Goal: Task Accomplishment & Management: Manage account settings

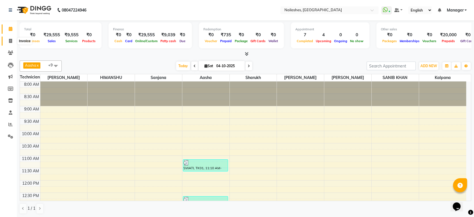
click at [11, 39] on icon at bounding box center [10, 41] width 3 height 4
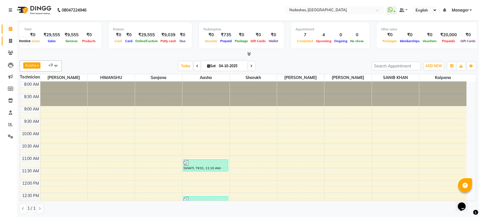
select select "service"
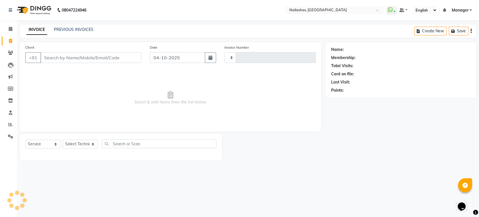
type input "2004"
select select "4251"
drag, startPoint x: 92, startPoint y: 143, endPoint x: 79, endPoint y: 98, distance: 47.4
click at [79, 98] on div "Client +91 Date [DATE] Invoice Number BTH/2025-26 RED/2025-26 V/2025 V/[PHONE_N…" at bounding box center [170, 101] width 310 height 118
select select "26128"
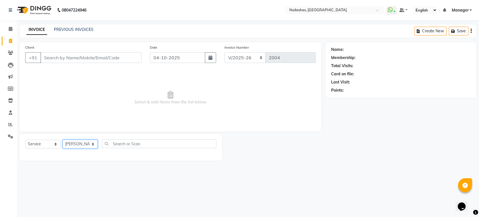
click at [63, 139] on select "Select Technician [PERSON_NAME] [PERSON_NAME] [PERSON_NAME] Manager Rehbar [PER…" at bounding box center [80, 143] width 35 height 9
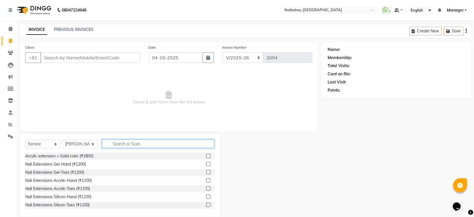
click at [145, 141] on input "text" at bounding box center [158, 143] width 113 height 9
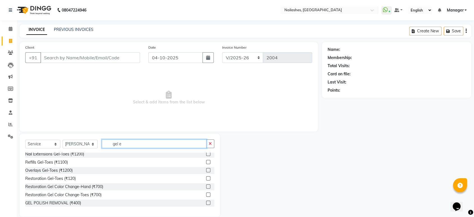
click at [169, 143] on input "gel e" at bounding box center [154, 143] width 105 height 9
type input "g"
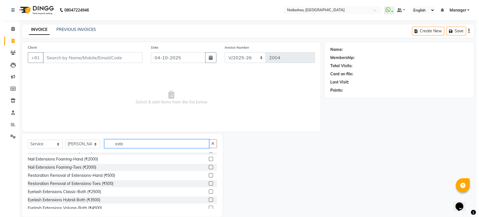
scroll to position [0, 0]
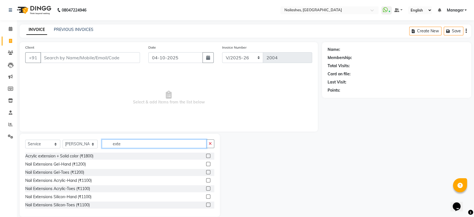
type input "exte"
click at [206, 162] on label at bounding box center [208, 164] width 4 height 4
click at [206, 162] on input "checkbox" at bounding box center [208, 164] width 4 height 4
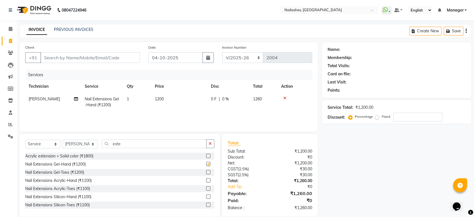
checkbox input "false"
click at [160, 144] on input "exte" at bounding box center [154, 143] width 105 height 9
type input "e"
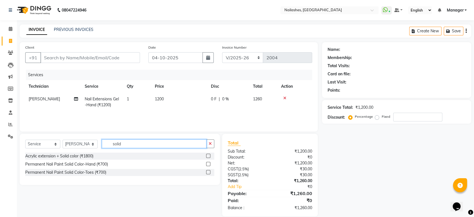
type input "solid"
click at [209, 163] on label at bounding box center [208, 164] width 4 height 4
click at [209, 163] on input "checkbox" at bounding box center [208, 164] width 4 height 4
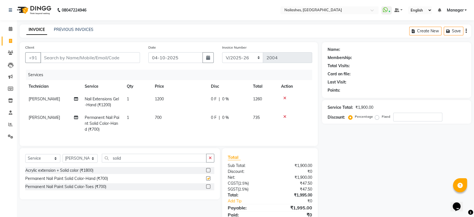
checkbox input "false"
click at [168, 98] on td "1200" at bounding box center [180, 102] width 56 height 19
select select "26128"
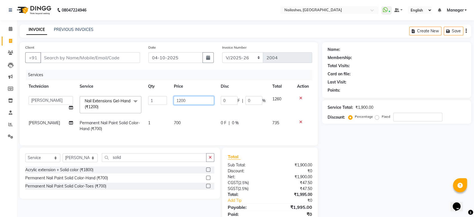
click at [185, 100] on input "1200" at bounding box center [194, 100] width 40 height 9
type input "1300"
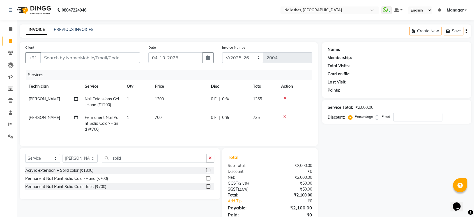
click at [186, 113] on tbody "[PERSON_NAME] Nail Extensions Gel-Hand (₹1200) 1 1300 0 F | 0 % 1365 [PERSON_NA…" at bounding box center [168, 114] width 287 height 43
click at [109, 55] on input "Client" at bounding box center [90, 57] width 100 height 11
type input "6"
type input "0"
type input "6290789942"
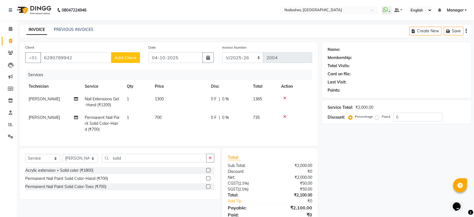
click at [133, 55] on span "Add Client" at bounding box center [125, 58] width 22 height 6
select select "21"
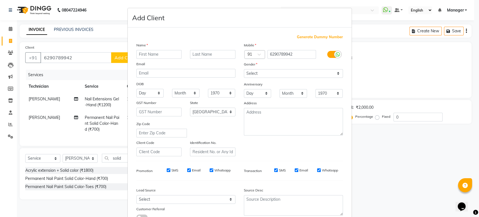
click at [168, 55] on input "text" at bounding box center [158, 54] width 45 height 9
type input "gaguli"
drag, startPoint x: 337, startPoint y: 73, endPoint x: 295, endPoint y: 97, distance: 48.4
click at [295, 97] on div "Mobile Country Code × 91 6290789942 Gender Select [DEMOGRAPHIC_DATA] [DEMOGRAPH…" at bounding box center [293, 99] width 107 height 114
select select "[DEMOGRAPHIC_DATA]"
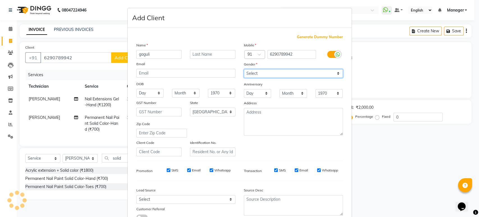
click at [244, 69] on select "Select [DEMOGRAPHIC_DATA] [DEMOGRAPHIC_DATA] Other Prefer Not To Say" at bounding box center [293, 73] width 99 height 9
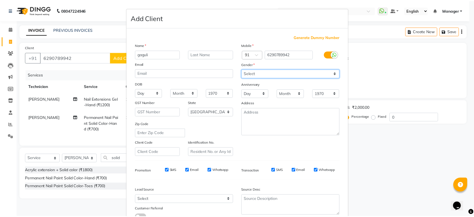
scroll to position [41, 0]
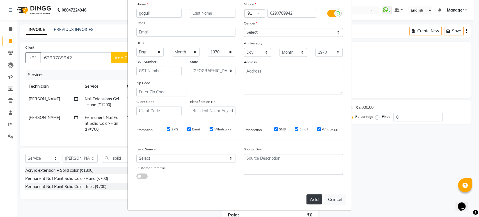
click at [316, 198] on button "Add" at bounding box center [314, 199] width 16 height 10
type input "62******42"
select select
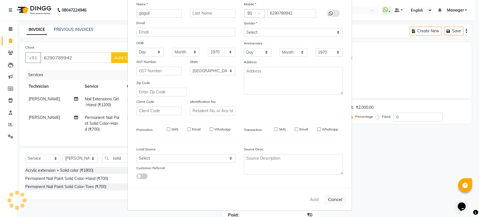
select select "null"
select select
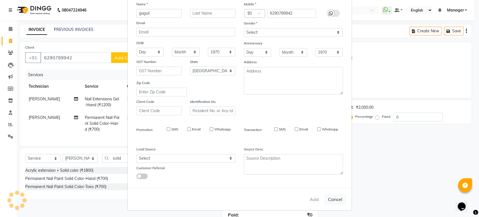
checkbox input "false"
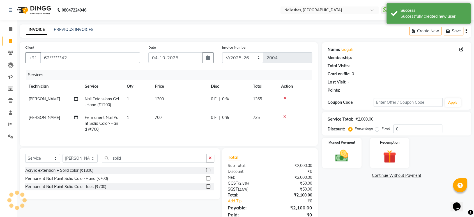
scroll to position [27, 0]
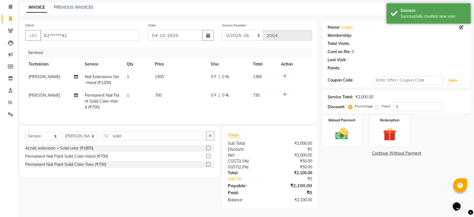
select select "1: Object"
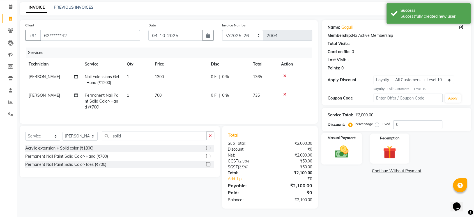
click at [352, 148] on img at bounding box center [342, 152] width 22 height 16
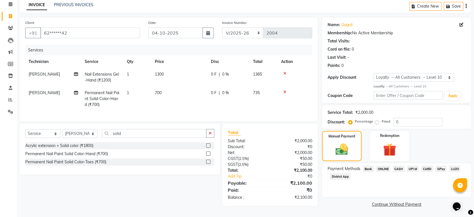
click at [400, 167] on span "CASH" at bounding box center [399, 168] width 12 height 6
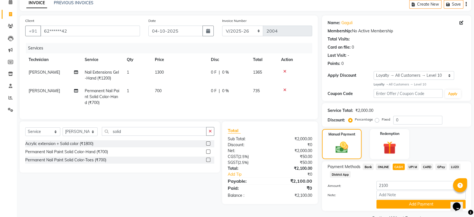
scroll to position [40, 0]
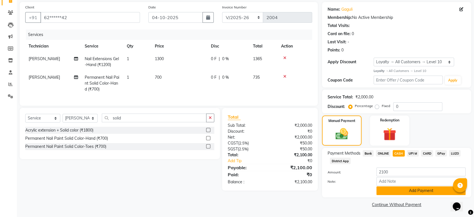
click at [421, 190] on button "Add Payment" at bounding box center [421, 190] width 89 height 9
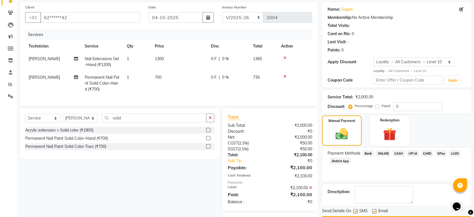
scroll to position [74, 0]
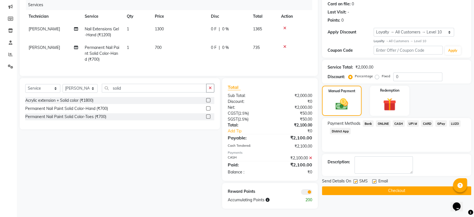
click at [440, 186] on button "Checkout" at bounding box center [396, 190] width 149 height 9
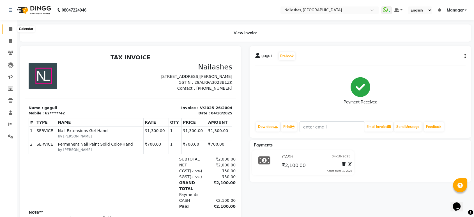
click at [9, 30] on icon at bounding box center [11, 29] width 4 height 4
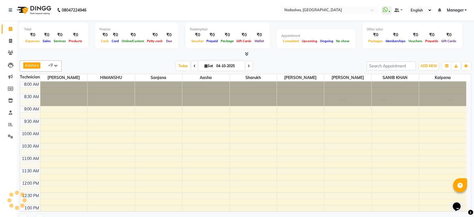
scroll to position [189, 0]
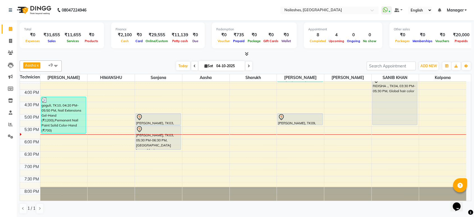
click at [245, 53] on icon at bounding box center [247, 54] width 4 height 4
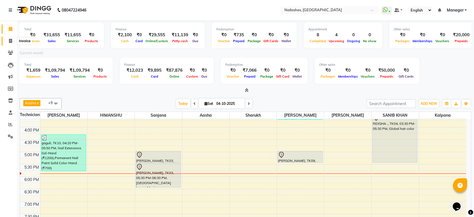
click at [9, 40] on icon at bounding box center [10, 41] width 3 height 4
select select "service"
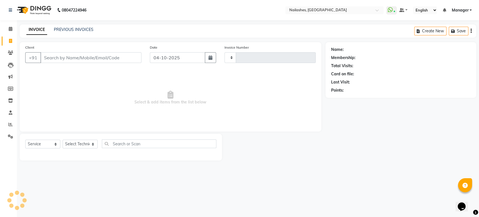
type input "2005"
select select "4251"
click at [79, 28] on link "PREVIOUS INVOICES" at bounding box center [74, 29] width 40 height 5
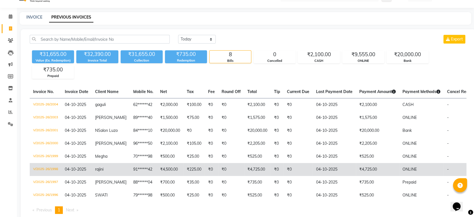
scroll to position [12, 0]
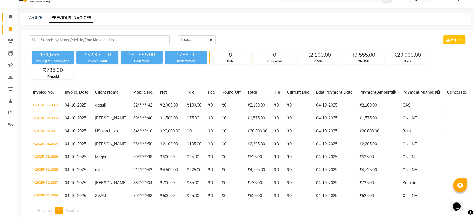
click at [11, 14] on span at bounding box center [11, 17] width 10 height 6
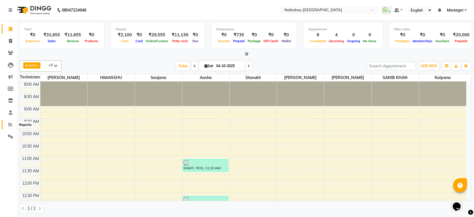
click at [10, 121] on span at bounding box center [11, 124] width 10 height 6
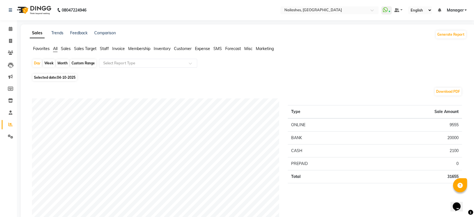
click at [100, 49] on span "Staff" at bounding box center [104, 48] width 9 height 5
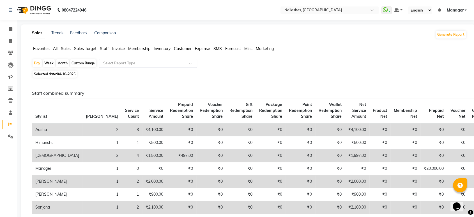
click at [119, 63] on input "text" at bounding box center [142, 63] width 81 height 6
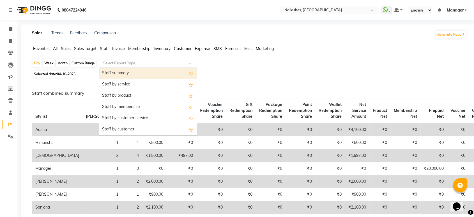
click at [113, 76] on div "Staff summary" at bounding box center [148, 73] width 98 height 11
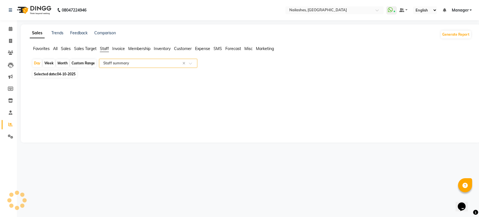
select select "full_report"
select select "csv"
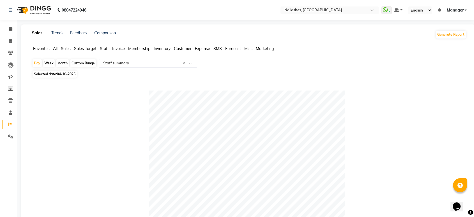
click at [64, 64] on div "Month" at bounding box center [62, 63] width 13 height 8
select select "10"
select select "2025"
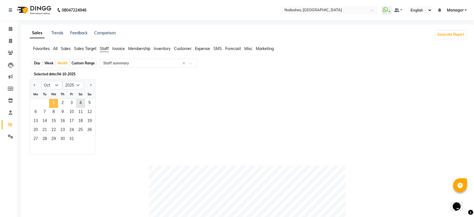
click at [52, 102] on span "1" at bounding box center [53, 103] width 9 height 9
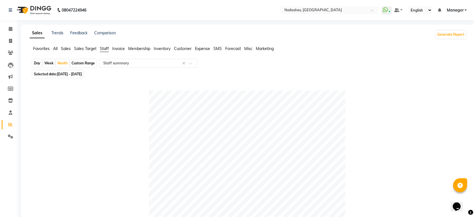
drag, startPoint x: 474, startPoint y: 83, endPoint x: 474, endPoint y: 172, distance: 88.9
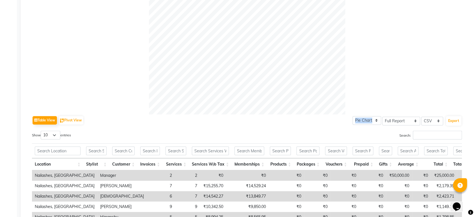
scroll to position [271, 0]
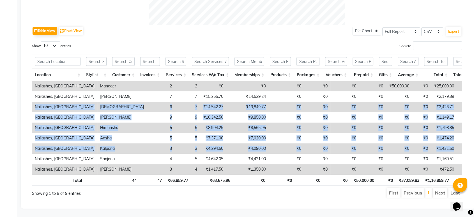
drag, startPoint x: 474, startPoint y: 136, endPoint x: 462, endPoint y: 90, distance: 47.4
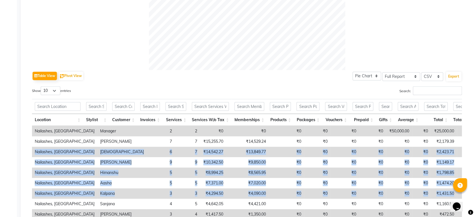
scroll to position [218, 0]
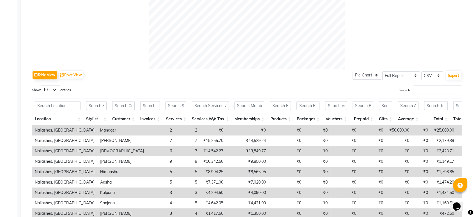
click at [473, 85] on div "Sales Trends Feedback Comparison Generate Report Favorites All Sales Sales Targ…" at bounding box center [248, 30] width 455 height 446
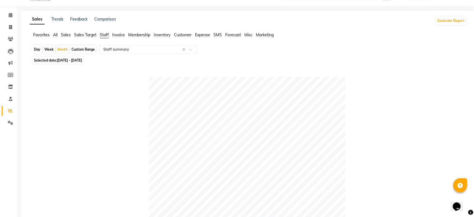
scroll to position [0, 0]
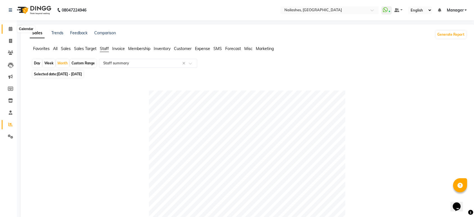
click at [6, 29] on span at bounding box center [11, 29] width 10 height 6
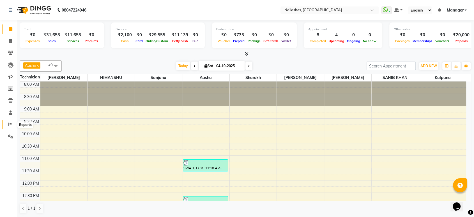
click at [8, 124] on icon at bounding box center [10, 124] width 4 height 4
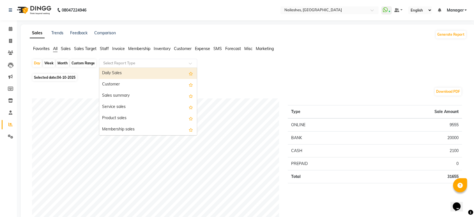
click at [110, 62] on input "text" at bounding box center [142, 63] width 81 height 6
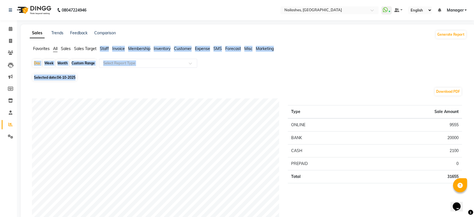
drag, startPoint x: 242, startPoint y: 77, endPoint x: 103, endPoint y: 44, distance: 143.0
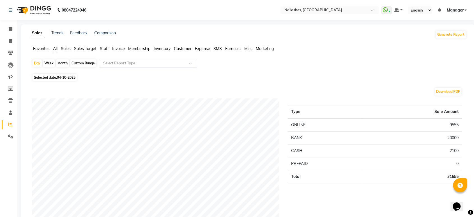
click at [104, 50] on span "Staff" at bounding box center [104, 48] width 9 height 5
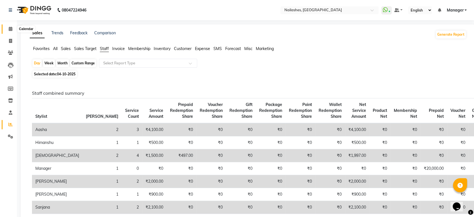
click at [9, 29] on icon at bounding box center [11, 29] width 4 height 4
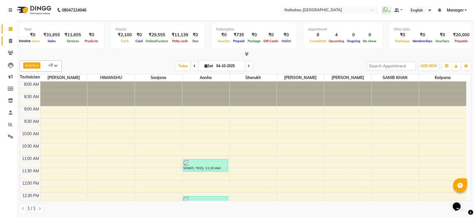
click at [9, 39] on icon at bounding box center [10, 41] width 3 height 4
select select "service"
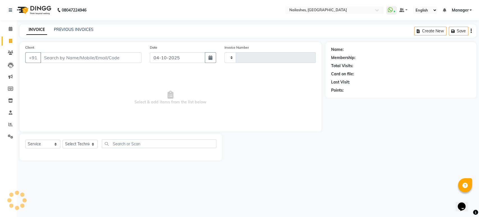
type input "2005"
select select "4251"
click at [93, 144] on select "Select Technician" at bounding box center [80, 143] width 35 height 9
click at [63, 139] on select "Select Technician" at bounding box center [80, 143] width 35 height 9
click at [93, 141] on select "Select Technician [PERSON_NAME] [PERSON_NAME] [PERSON_NAME] Manager Rehbar [PER…" at bounding box center [80, 143] width 35 height 9
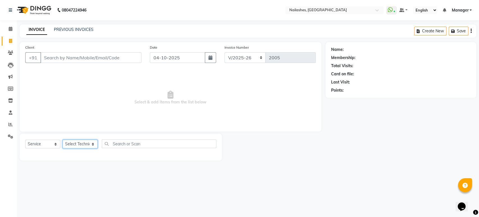
select select "26128"
click at [63, 139] on select "Select Technician [PERSON_NAME] [PERSON_NAME] [PERSON_NAME] Manager Rehbar [PER…" at bounding box center [80, 143] width 35 height 9
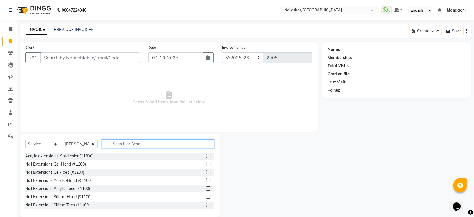
click at [119, 142] on input "text" at bounding box center [158, 143] width 113 height 9
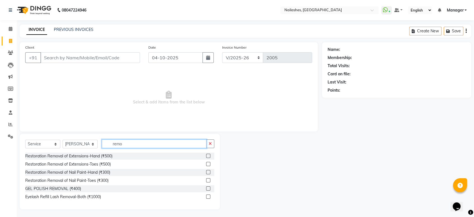
type input "remo"
click at [206, 157] on label at bounding box center [208, 155] width 4 height 4
click at [206, 157] on input "checkbox" at bounding box center [208, 156] width 4 height 4
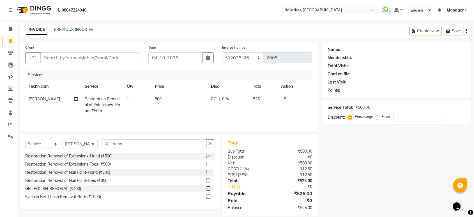
checkbox input "false"
click at [162, 105] on td "500" at bounding box center [180, 105] width 56 height 24
select select "26128"
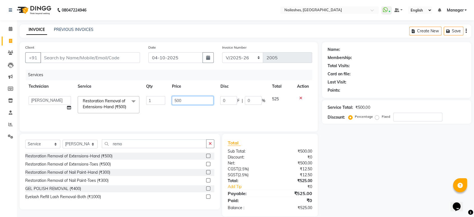
click at [185, 102] on input "500" at bounding box center [193, 100] width 42 height 9
type input "5"
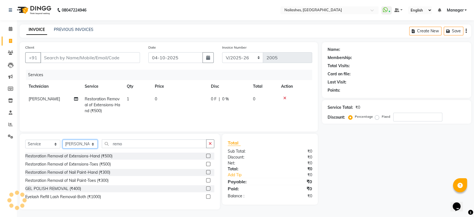
click at [92, 150] on div "Select Service Product Membership Package Voucher Prepaid Gift Card Select Tech…" at bounding box center [119, 145] width 189 height 13
select select "61504"
click at [63, 140] on select "Select Technician [PERSON_NAME] [PERSON_NAME] [PERSON_NAME] Manager Rehbar [PER…" at bounding box center [80, 143] width 35 height 9
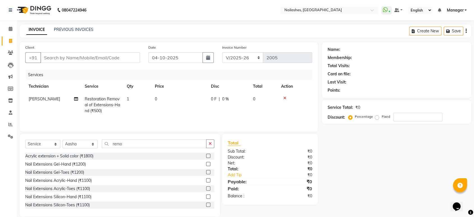
click at [159, 97] on td "0" at bounding box center [180, 105] width 56 height 24
select select "26128"
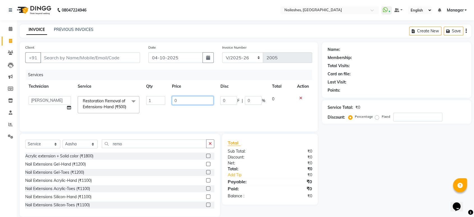
click at [180, 100] on input "0" at bounding box center [193, 100] width 42 height 9
click at [186, 101] on input "0250" at bounding box center [193, 100] width 42 height 9
type input "0"
type input "250"
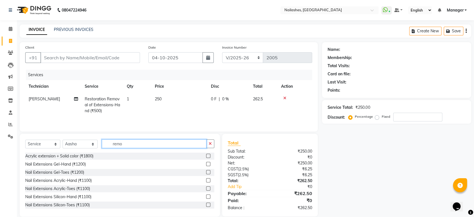
click at [130, 150] on div "Select Service Product Membership Package Voucher Prepaid Gift Card Select Tech…" at bounding box center [119, 145] width 189 height 13
type input "r"
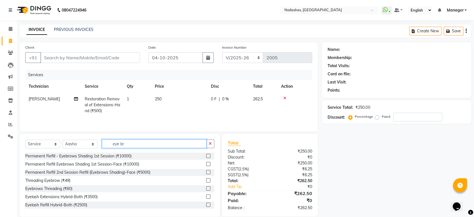
type input "eye br"
click at [206, 186] on label at bounding box center [208, 188] width 4 height 4
click at [206, 187] on input "checkbox" at bounding box center [208, 189] width 4 height 4
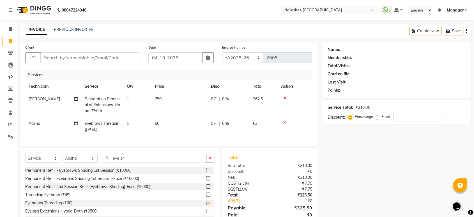
checkbox input "false"
click at [131, 161] on input "eye br" at bounding box center [154, 157] width 105 height 9
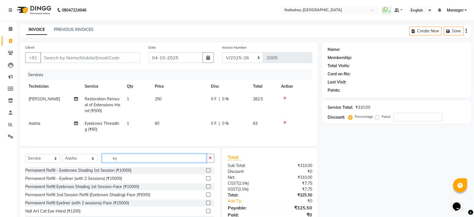
type input "e"
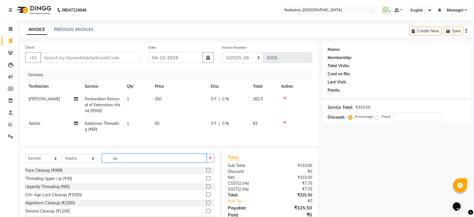
type input "up"
click at [206, 188] on label at bounding box center [208, 186] width 4 height 4
click at [206, 188] on input "checkbox" at bounding box center [208, 187] width 4 height 4
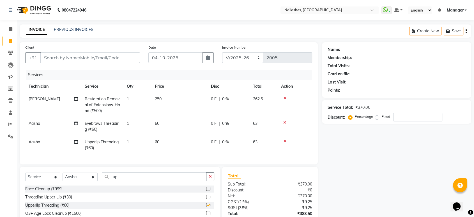
checkbox input "false"
click at [46, 57] on input "Client" at bounding box center [90, 57] width 100 height 11
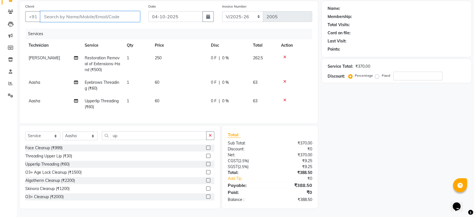
click at [103, 12] on input "Client" at bounding box center [90, 16] width 100 height 11
type input "8"
type input "0"
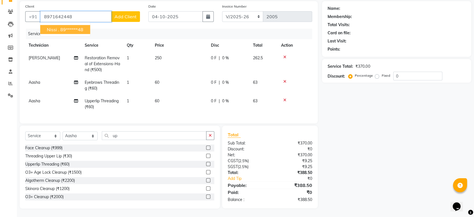
type input "8971642448"
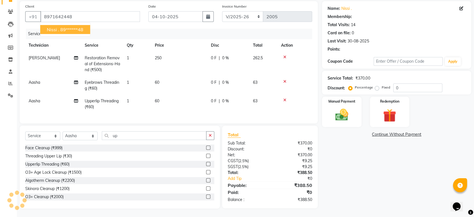
select select "1: Object"
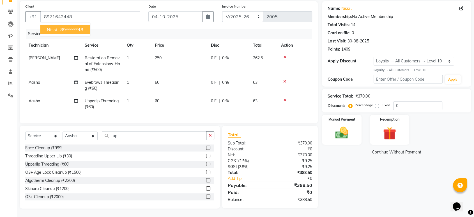
click at [63, 27] on ngb-highlight "89******48" at bounding box center [71, 30] width 23 height 6
type input "89******48"
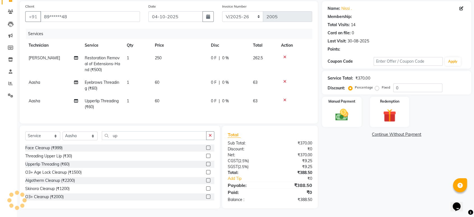
select select "1: Object"
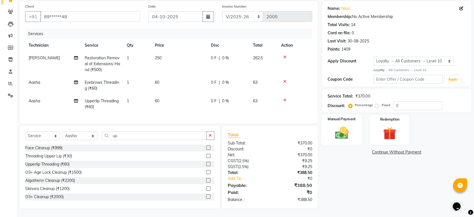
click at [346, 125] on img at bounding box center [342, 133] width 22 height 16
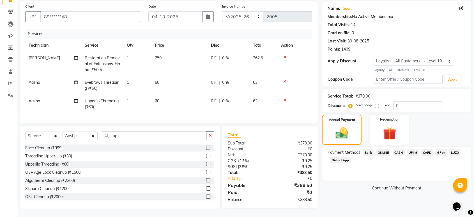
click at [382, 149] on span "ONLINE" at bounding box center [383, 152] width 15 height 6
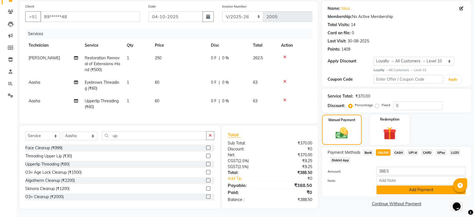
click at [403, 186] on button "Add Payment" at bounding box center [421, 189] width 89 height 9
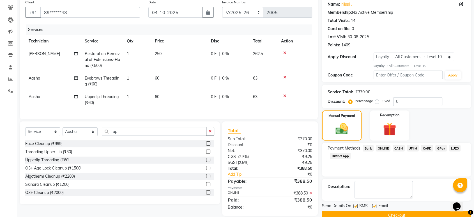
scroll to position [84, 0]
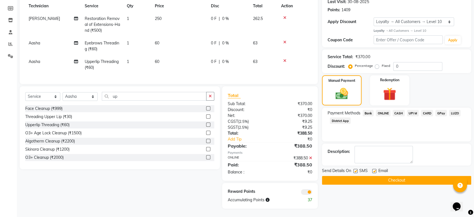
click at [402, 176] on button "Checkout" at bounding box center [396, 180] width 149 height 9
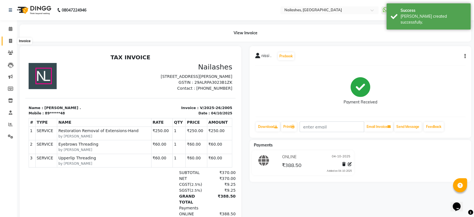
click at [6, 42] on span at bounding box center [11, 41] width 10 height 6
select select "service"
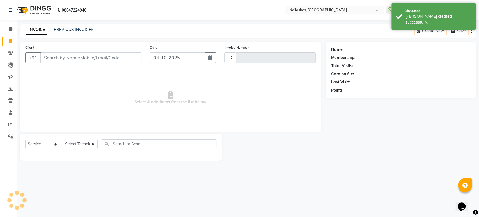
type input "2006"
select select "4251"
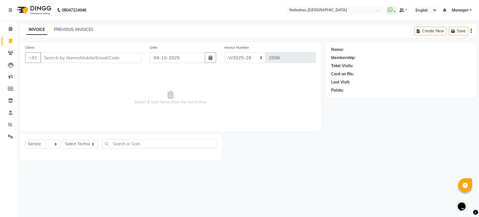
click at [73, 58] on input "Client" at bounding box center [90, 57] width 101 height 11
drag, startPoint x: 93, startPoint y: 143, endPoint x: 84, endPoint y: 76, distance: 67.1
click at [84, 76] on div "Client +91 Date [DATE] Invoice Number BTH/2025-26 RED/2025-26 V/2025 V/[PHONE_N…" at bounding box center [170, 101] width 310 height 118
select select "92289"
click at [63, 139] on select "Select Technician [PERSON_NAME] [PERSON_NAME] [PERSON_NAME] Manager Rehbar [PER…" at bounding box center [80, 143] width 35 height 9
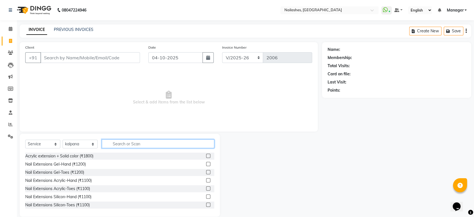
click at [122, 141] on input "text" at bounding box center [158, 143] width 113 height 9
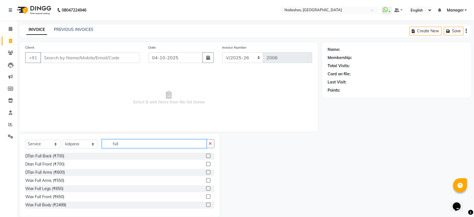
type input "full"
click at [206, 178] on label at bounding box center [208, 180] width 4 height 4
click at [206, 178] on input "checkbox" at bounding box center [208, 180] width 4 height 4
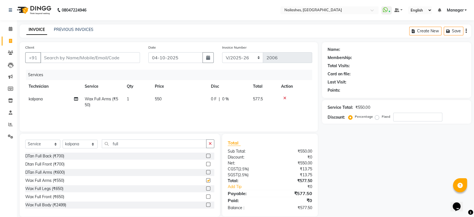
checkbox input "false"
click at [206, 189] on label at bounding box center [208, 188] width 4 height 4
click at [206, 189] on input "checkbox" at bounding box center [208, 189] width 4 height 4
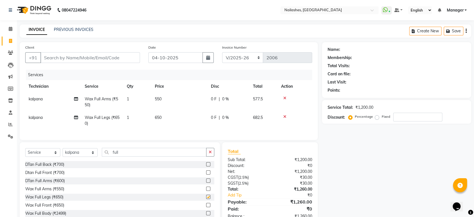
checkbox input "false"
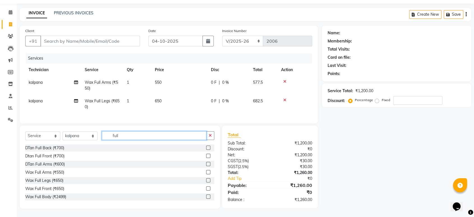
click at [172, 138] on input "full" at bounding box center [154, 135] width 105 height 9
type input "f"
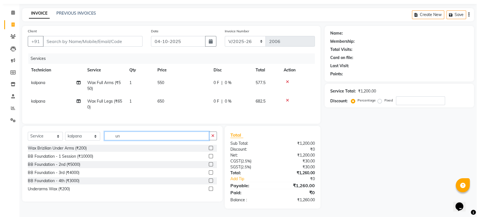
scroll to position [20, 0]
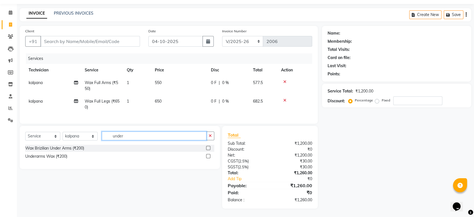
type input "under"
click at [208, 155] on label at bounding box center [208, 156] width 4 height 4
click at [208, 155] on input "checkbox" at bounding box center [208, 156] width 4 height 4
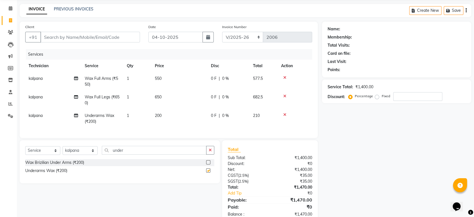
checkbox input "false"
click at [172, 77] on td "550" at bounding box center [180, 81] width 56 height 19
select select "92289"
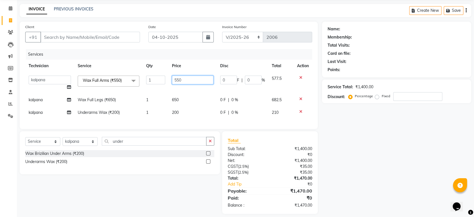
click at [187, 79] on input "550" at bounding box center [193, 79] width 42 height 9
type input "5"
type input "600"
click at [186, 100] on td "650" at bounding box center [193, 99] width 48 height 13
select select "92289"
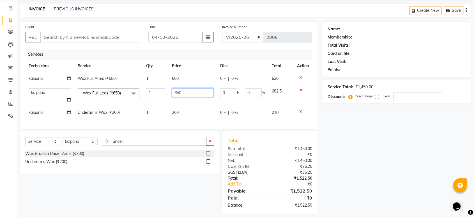
click at [195, 95] on input "650" at bounding box center [193, 92] width 42 height 9
type input "6"
type input "700"
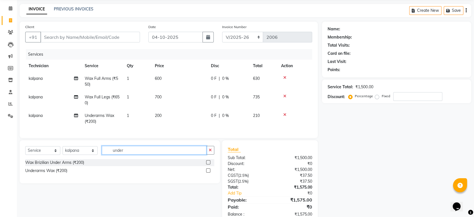
click at [148, 149] on div "Select Service Product Membership Package Voucher Prepaid Gift Card Select Tech…" at bounding box center [120, 161] width 200 height 43
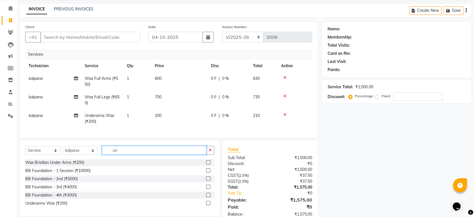
type input "u"
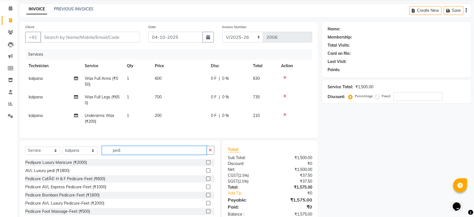
type input "pedi"
click at [206, 180] on label at bounding box center [208, 178] width 4 height 4
click at [206, 180] on input "checkbox" at bounding box center [208, 179] width 4 height 4
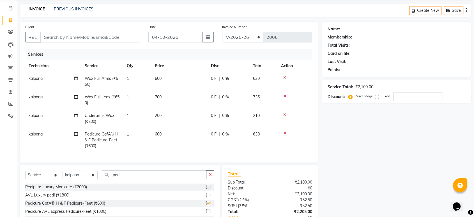
checkbox input "false"
click at [167, 132] on td "600" at bounding box center [180, 140] width 56 height 24
select select "92289"
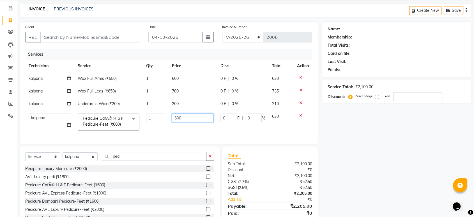
click at [191, 119] on input "600" at bounding box center [193, 117] width 42 height 9
type input "6"
type input "700"
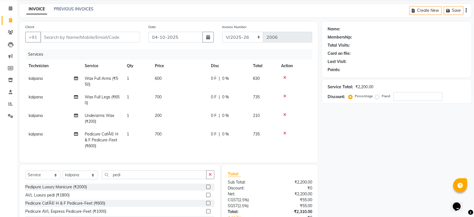
click at [167, 131] on tr "kalpana Pedicure CafÃ© H & F Pedicure-Feet (₹600) 1 700 0 F | 0 % 735" at bounding box center [168, 140] width 287 height 24
click at [67, 97] on td "kalpana" at bounding box center [53, 100] width 56 height 19
select select "92289"
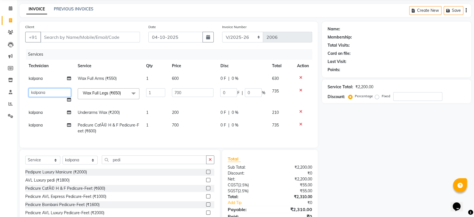
click at [51, 93] on select "[PERSON_NAME] Asid [PERSON_NAME] [PERSON_NAME] Manager Rehbar [PERSON_NAME] [PE…" at bounding box center [50, 92] width 42 height 9
select select "43566"
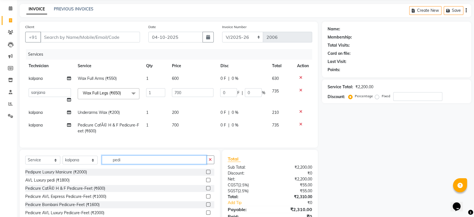
click at [144, 163] on input "pedi" at bounding box center [154, 159] width 105 height 9
type input "p"
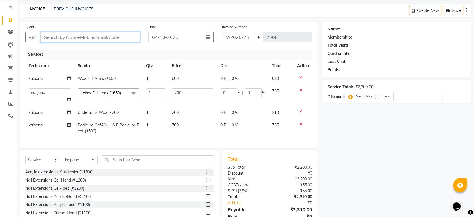
click at [122, 37] on input "Client" at bounding box center [90, 37] width 100 height 11
type input "9"
type input "0"
type input "9820402536"
click at [131, 34] on span "Add Client" at bounding box center [125, 37] width 22 height 6
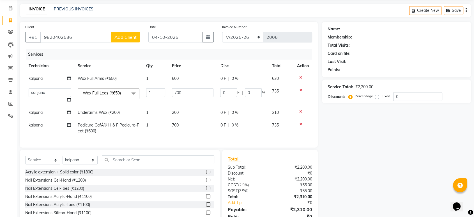
select select "21"
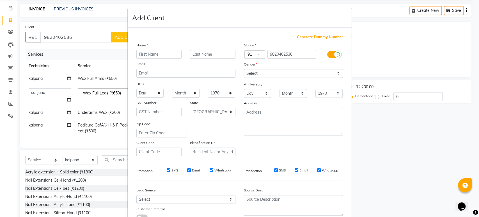
click at [161, 54] on input "text" at bounding box center [158, 54] width 45 height 9
type input "[PERSON_NAME]"
click at [337, 74] on select "Select [DEMOGRAPHIC_DATA] [DEMOGRAPHIC_DATA] Other Prefer Not To Say" at bounding box center [293, 73] width 99 height 9
select select "[DEMOGRAPHIC_DATA]"
click at [244, 69] on select "Select [DEMOGRAPHIC_DATA] [DEMOGRAPHIC_DATA] Other Prefer Not To Say" at bounding box center [293, 73] width 99 height 9
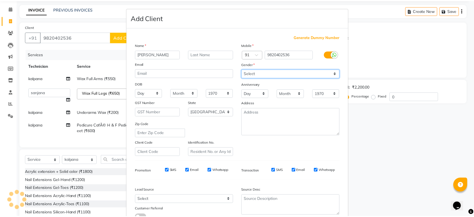
scroll to position [41, 0]
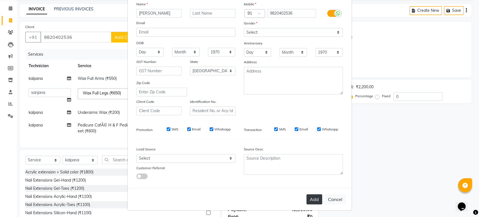
click at [313, 195] on button "Add" at bounding box center [314, 199] width 16 height 10
type input "98******36"
select select
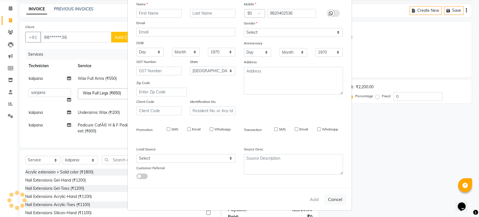
select select
select select "null"
select select
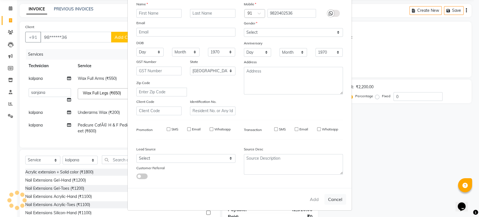
select select
checkbox input "false"
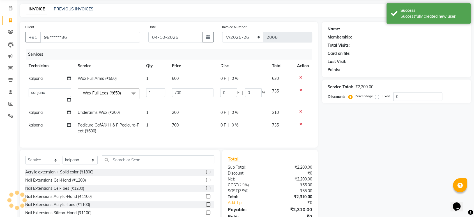
scroll to position [49, 0]
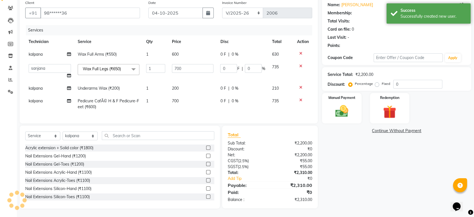
select select "1: Object"
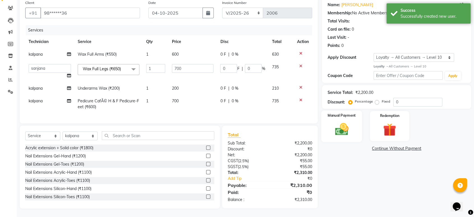
click at [346, 121] on img at bounding box center [342, 129] width 22 height 16
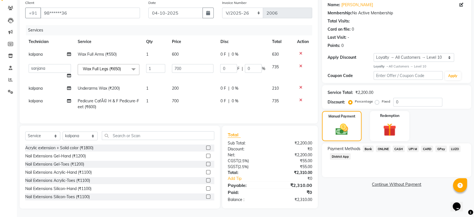
click at [54, 48] on td "kalpana" at bounding box center [49, 54] width 49 height 13
select select "92289"
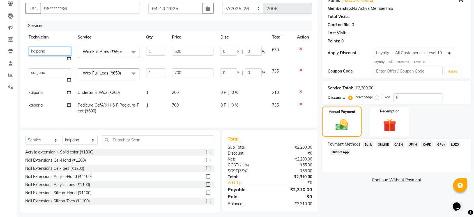
click at [52, 51] on select "[PERSON_NAME] Asid [PERSON_NAME] [PERSON_NAME] Manager Rehbar [PERSON_NAME] [PE…" at bounding box center [50, 51] width 42 height 9
click at [78, 59] on tbody "Aasha Asid [PERSON_NAME] [PERSON_NAME] Manager Rehbar [PERSON_NAME] [PERSON_NAM…" at bounding box center [168, 80] width 287 height 74
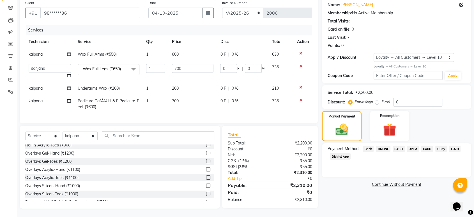
scroll to position [107, 0]
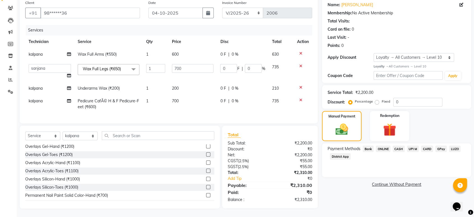
click at [382, 145] on span "ONLINE" at bounding box center [383, 148] width 15 height 6
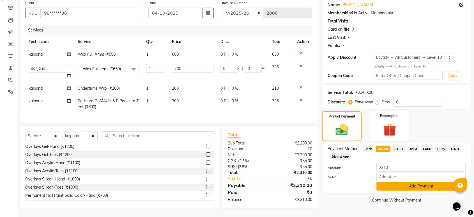
click at [414, 182] on button "Add Payment" at bounding box center [421, 186] width 89 height 9
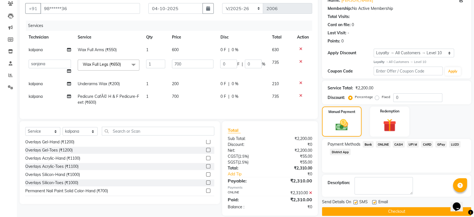
scroll to position [88, 0]
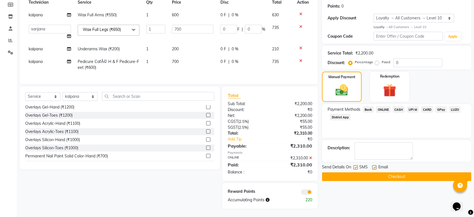
click at [406, 172] on button "Checkout" at bounding box center [396, 176] width 149 height 9
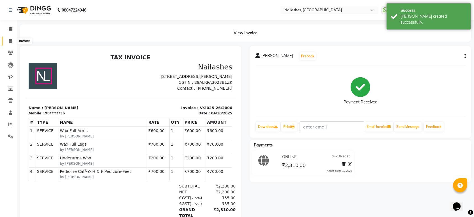
click at [10, 41] on icon at bounding box center [10, 41] width 3 height 4
select select "service"
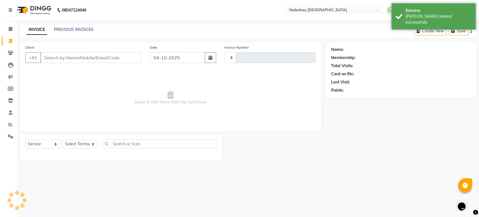
type input "2007"
select select "4251"
click at [11, 29] on icon at bounding box center [11, 29] width 4 height 4
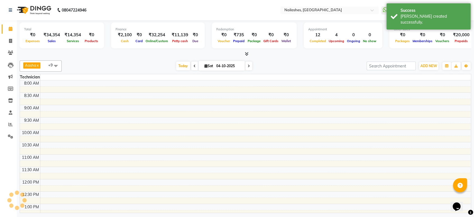
scroll to position [189, 0]
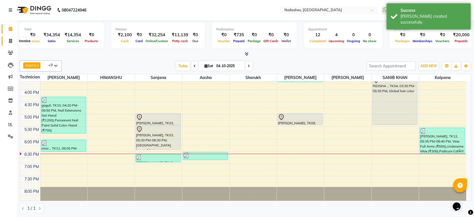
click at [10, 40] on icon at bounding box center [10, 41] width 3 height 4
select select "service"
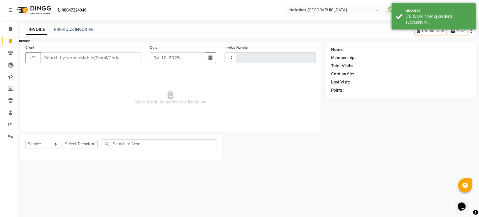
type input "2007"
select select "4251"
click at [76, 30] on link "PREVIOUS INVOICES" at bounding box center [74, 29] width 40 height 5
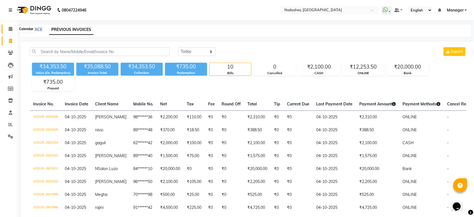
click at [9, 28] on icon at bounding box center [11, 29] width 4 height 4
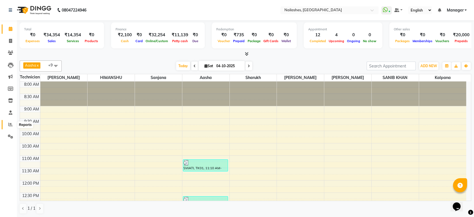
click at [11, 125] on icon at bounding box center [10, 124] width 4 height 4
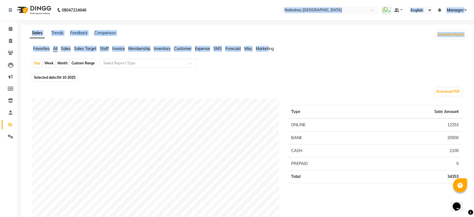
drag, startPoint x: 268, startPoint y: 50, endPoint x: 150, endPoint y: 10, distance: 124.8
click at [150, 10] on nav "08047224946 Select Location × Nailashes, Electronics City WhatsApp Status ✕ Sta…" at bounding box center [237, 10] width 474 height 20
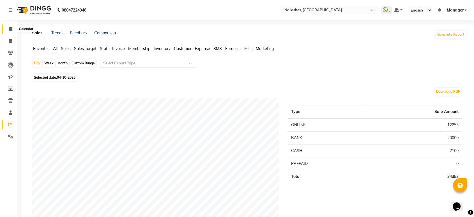
click at [10, 30] on icon at bounding box center [11, 29] width 4 height 4
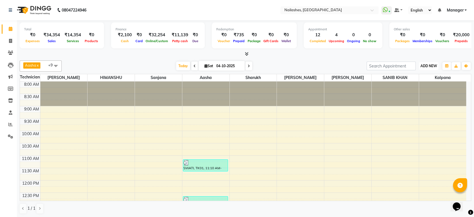
click at [429, 62] on button "ADD NEW Toggle Dropdown" at bounding box center [428, 66] width 19 height 8
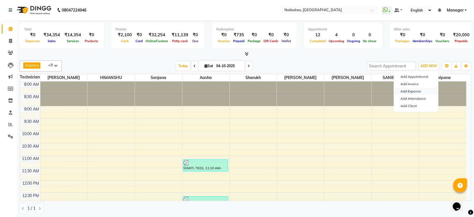
click at [418, 94] on link "Add Expense" at bounding box center [416, 91] width 44 height 7
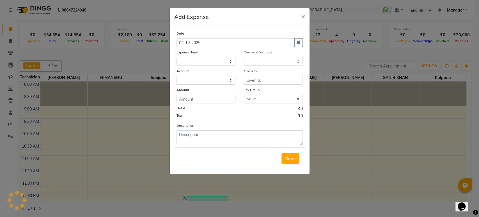
select select
select select "1"
select select "3062"
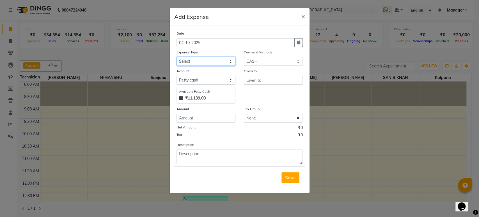
drag, startPoint x: 231, startPoint y: 60, endPoint x: 198, endPoint y: 181, distance: 125.8
click at [198, 181] on form "Date [DATE] Expense Type Select acetone Advance Salary bank deposite Battery ce…" at bounding box center [239, 109] width 131 height 158
select select "19733"
click at [176, 57] on select "Select acetone Advance Salary bank deposite Battery cell BBMP Beauty products B…" at bounding box center [205, 61] width 59 height 9
click at [217, 117] on input "number" at bounding box center [205, 118] width 59 height 9
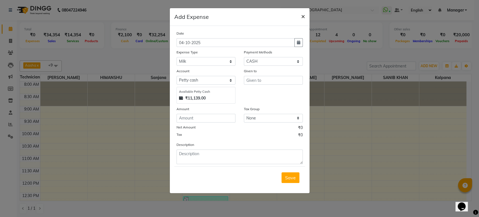
click at [302, 15] on span "×" at bounding box center [303, 16] width 4 height 8
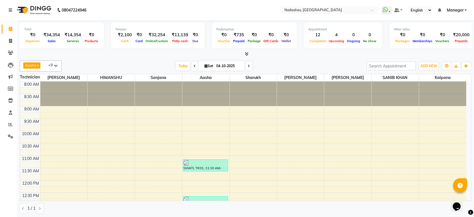
click at [302, 15] on nav "08047224946 Select Location × Nailashes, Electronics City WhatsApp Status ✕ Sta…" at bounding box center [237, 10] width 474 height 20
drag, startPoint x: 302, startPoint y: 15, endPoint x: 301, endPoint y: 18, distance: 3.3
drag, startPoint x: 301, startPoint y: 18, endPoint x: 261, endPoint y: 11, distance: 41.4
click at [261, 11] on nav "08047224946 Select Location × Nailashes, Electronics City WhatsApp Status ✕ Sta…" at bounding box center [237, 10] width 474 height 20
drag, startPoint x: 478, startPoint y: 48, endPoint x: 306, endPoint y: 58, distance: 172.3
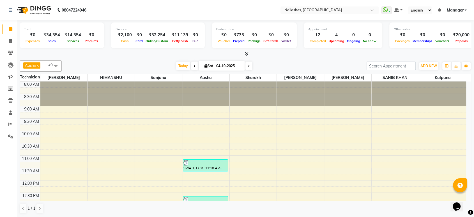
click at [306, 58] on div "Total ₹0 Expenses ₹34,354 Sales ₹14,354 Services ₹0 Products Finance ₹2,100 Cas…" at bounding box center [245, 118] width 457 height 197
click at [10, 123] on icon at bounding box center [10, 124] width 4 height 4
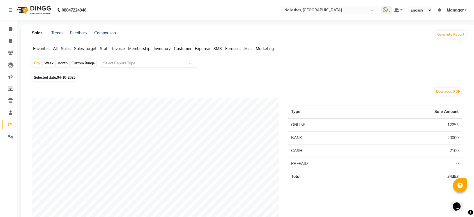
click at [103, 47] on span "Staff" at bounding box center [104, 48] width 9 height 5
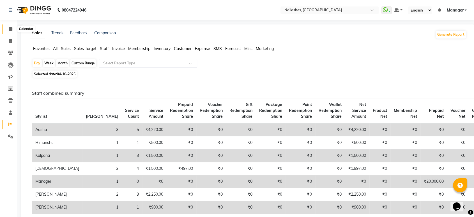
click at [13, 27] on span at bounding box center [11, 29] width 10 height 6
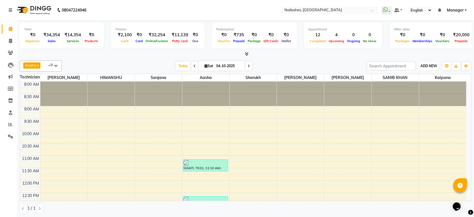
click at [429, 67] on span "ADD NEW" at bounding box center [429, 66] width 17 height 4
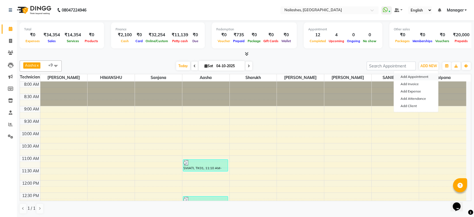
click at [409, 76] on button "Add Appointment" at bounding box center [416, 76] width 44 height 7
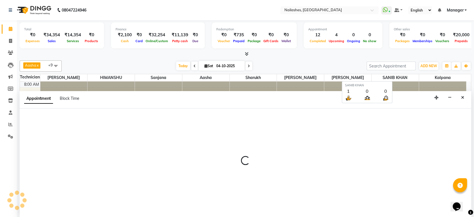
select select "tentative"
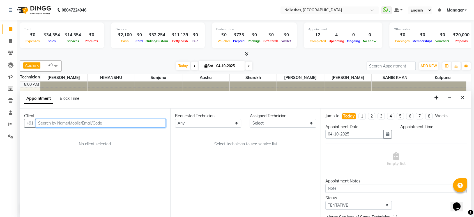
select select "540"
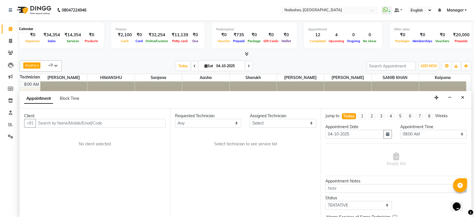
click at [11, 29] on icon at bounding box center [11, 29] width 4 height 4
click at [9, 41] on icon at bounding box center [10, 41] width 3 height 4
select select "service"
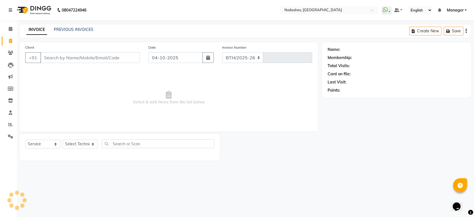
select select "4251"
type input "2007"
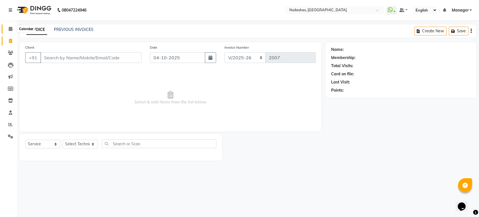
click at [10, 30] on icon at bounding box center [11, 29] width 4 height 4
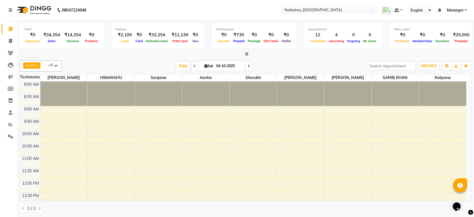
scroll to position [189, 0]
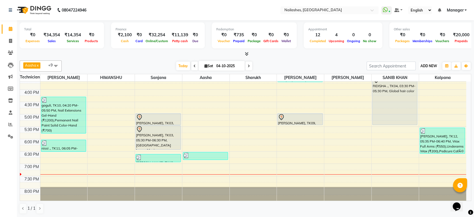
click at [426, 66] on span "ADD NEW" at bounding box center [429, 66] width 17 height 4
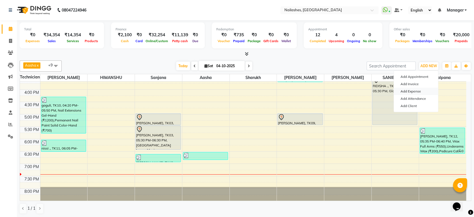
click at [413, 91] on link "Add Expense" at bounding box center [416, 91] width 44 height 7
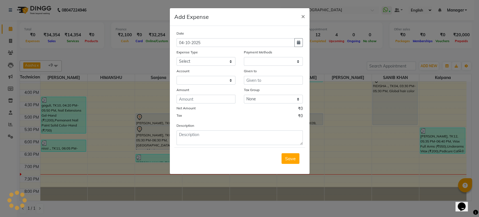
select select "1"
select select "3062"
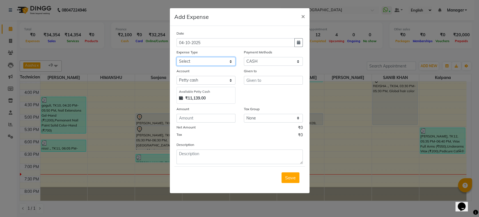
click at [230, 59] on select "Select acetone Advance Salary bank deposite Battery cell BBMP Beauty products B…" at bounding box center [205, 61] width 59 height 9
select select "3125"
click at [176, 57] on select "Select acetone Advance Salary bank deposite Battery cell BBMP Beauty products B…" at bounding box center [205, 61] width 59 height 9
click at [208, 116] on input "number" at bounding box center [205, 118] width 59 height 9
type input "500"
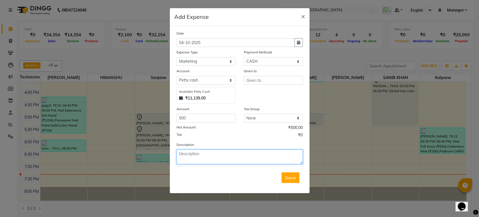
click at [214, 156] on textarea at bounding box center [239, 156] width 126 height 15
type textarea "lamination"
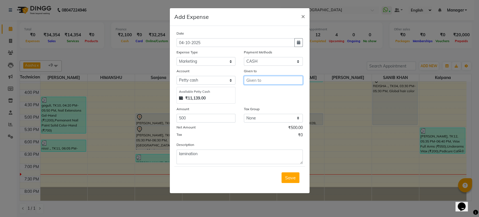
click at [260, 80] on input "text" at bounding box center [273, 80] width 59 height 9
click at [260, 92] on ngb-highlight "KRI SHNA" at bounding box center [261, 92] width 20 height 6
type input "[PERSON_NAME]"
click at [260, 92] on div "Given to [DEMOGRAPHIC_DATA]" at bounding box center [273, 86] width 67 height 36
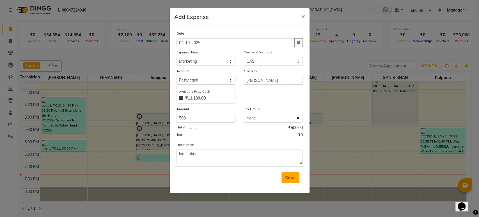
click at [292, 180] on button "Save" at bounding box center [290, 177] width 18 height 11
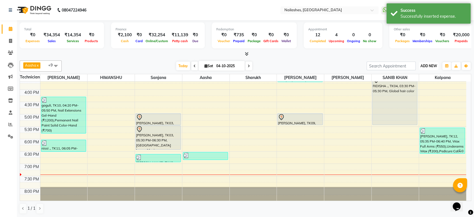
click at [425, 66] on span "ADD NEW" at bounding box center [429, 66] width 17 height 4
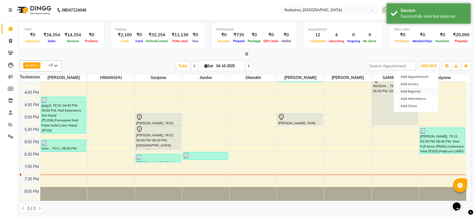
click at [417, 91] on link "Add Expense" at bounding box center [416, 91] width 44 height 7
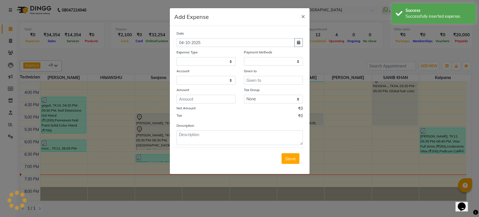
select select
select select "1"
select select "3062"
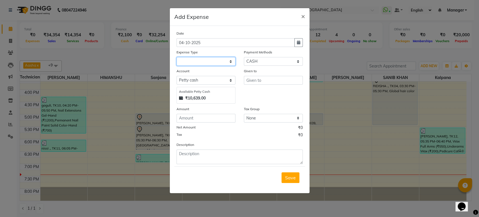
click at [230, 62] on select at bounding box center [205, 61] width 59 height 9
click at [229, 60] on select at bounding box center [205, 61] width 59 height 9
click at [229, 59] on select "Select acetone Advance Salary bank deposite Battery cell BBMP Beauty products B…" at bounding box center [205, 61] width 59 height 9
select select "19733"
click at [176, 57] on select "Select acetone Advance Salary bank deposite Battery cell BBMP Beauty products B…" at bounding box center [205, 61] width 59 height 9
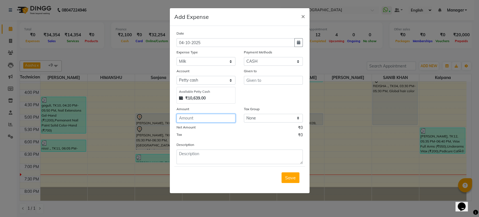
click at [206, 115] on input "number" at bounding box center [205, 118] width 59 height 9
type input "180"
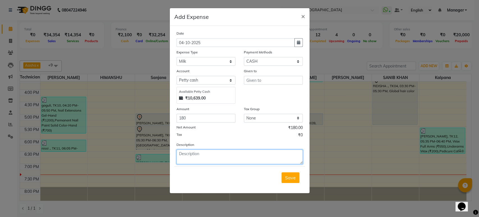
click at [190, 154] on textarea at bounding box center [239, 156] width 126 height 15
type textarea "milk"
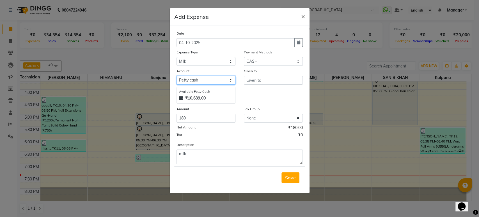
click at [231, 77] on select "Select Petty cash" at bounding box center [205, 80] width 59 height 9
click at [251, 89] on div "Given to" at bounding box center [273, 86] width 67 height 36
click at [258, 83] on input "text" at bounding box center [273, 80] width 59 height 9
type input "house keeping"
click at [289, 181] on button "Save" at bounding box center [290, 177] width 18 height 11
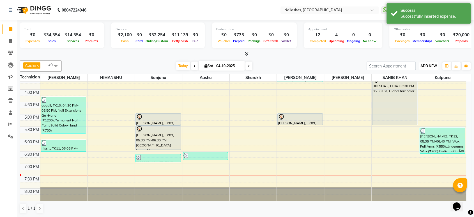
click at [427, 66] on span "ADD NEW" at bounding box center [429, 66] width 17 height 4
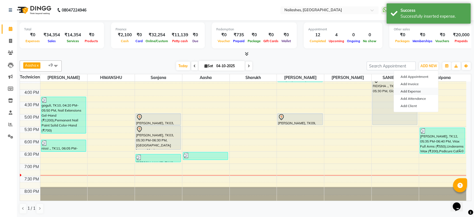
click at [414, 90] on link "Add Expense" at bounding box center [416, 91] width 44 height 7
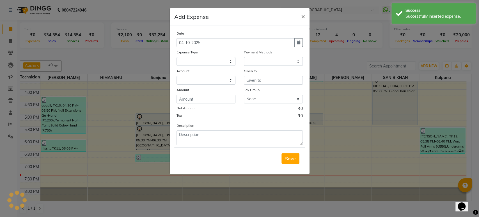
select select
select select "1"
select select "3062"
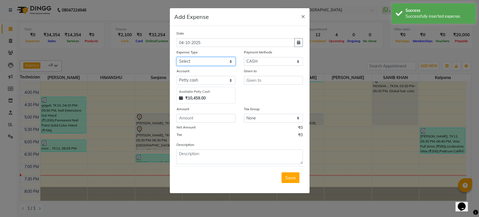
click at [229, 60] on select "Select acetone Advance Salary bank deposite Battery cell BBMP Beauty products B…" at bounding box center [205, 61] width 59 height 9
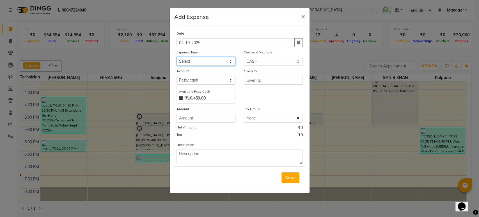
select select "20096"
click at [176, 57] on select "Select acetone Advance Salary bank deposite Battery cell BBMP Beauty products B…" at bounding box center [205, 61] width 59 height 9
click at [229, 118] on input "number" at bounding box center [205, 118] width 59 height 9
type input "45"
click at [260, 76] on input "text" at bounding box center [273, 80] width 59 height 9
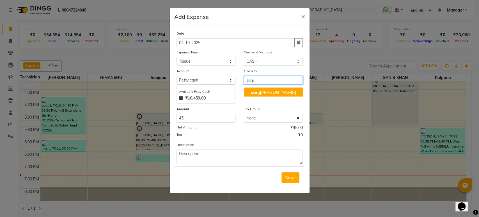
click at [258, 94] on span "sanj" at bounding box center [255, 92] width 9 height 6
type input "sanjana"
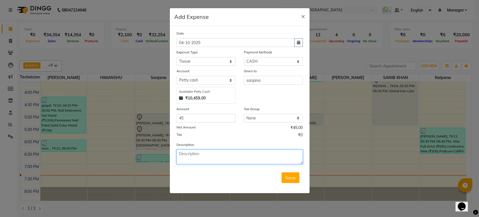
click at [233, 157] on textarea at bounding box center [239, 156] width 126 height 15
type textarea "wet wipes"
click at [293, 176] on span "Save" at bounding box center [290, 178] width 11 height 6
